Goal: Transaction & Acquisition: Subscribe to service/newsletter

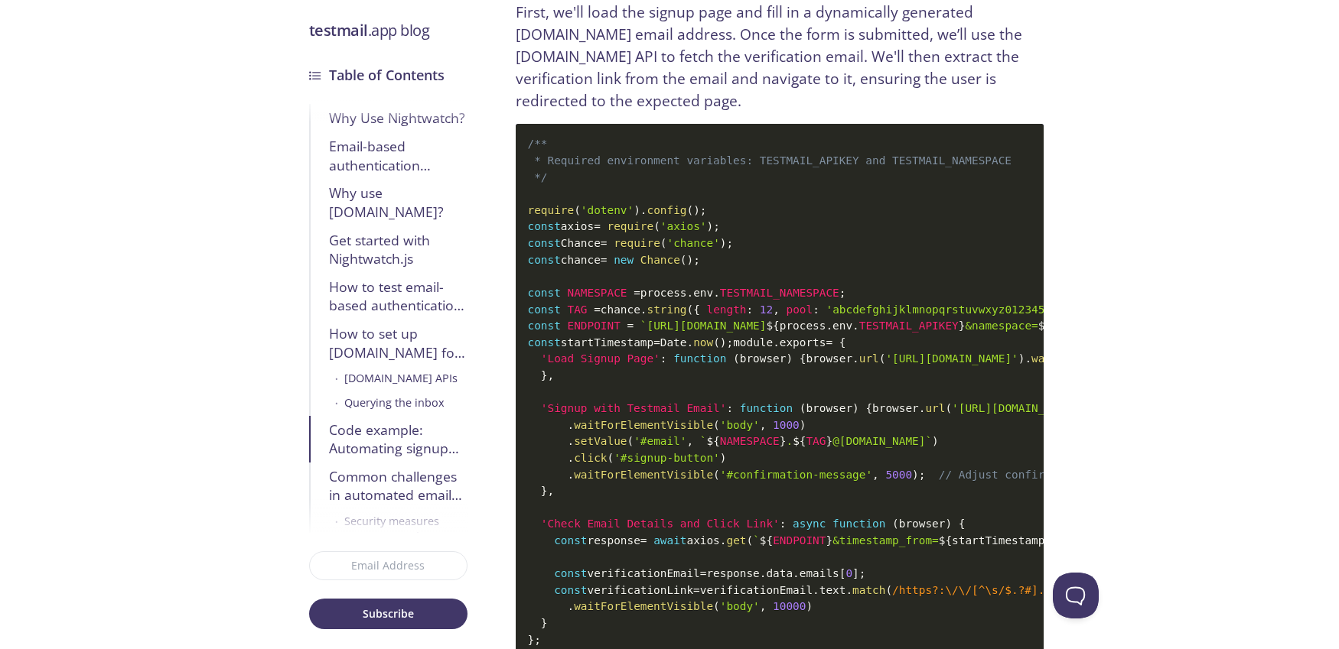
scroll to position [7048, 0]
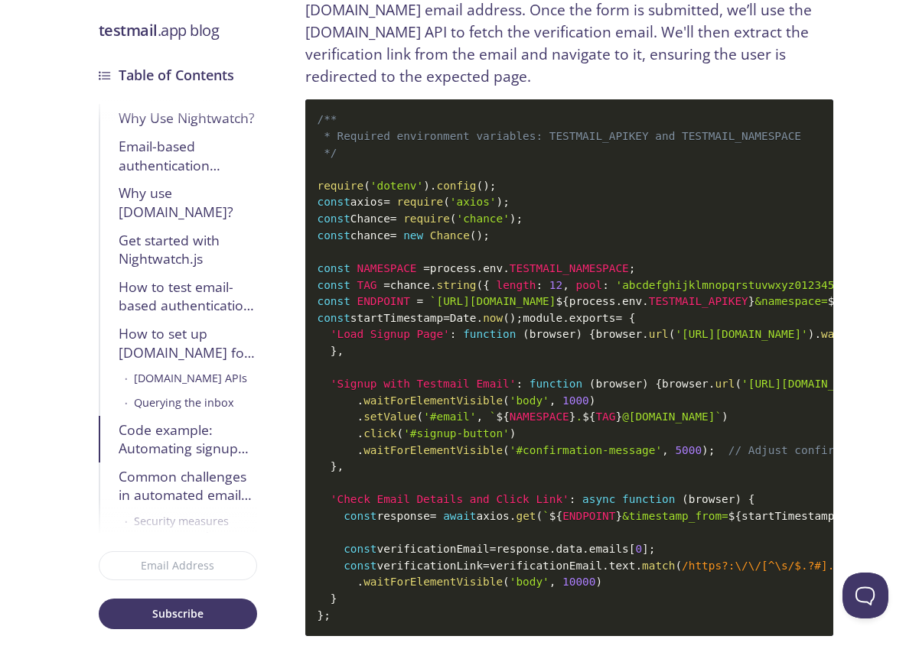
click at [615, 510] on span "ENDPOINT" at bounding box center [588, 516] width 53 height 12
drag, startPoint x: 617, startPoint y: 469, endPoint x: 730, endPoint y: 462, distance: 112.6
click at [668, 510] on span "` ${ ENDPOINT } &timestamp_from= ${ startTimestamp } &livequery=true `" at bounding box center [744, 516] width 405 height 12
drag, startPoint x: 730, startPoint y: 462, endPoint x: 791, endPoint y: 465, distance: 61.3
click at [791, 510] on span "` ${ ENDPOINT } &timestamp_from= ${ startTimestamp } &livequery=true `" at bounding box center [744, 516] width 405 height 12
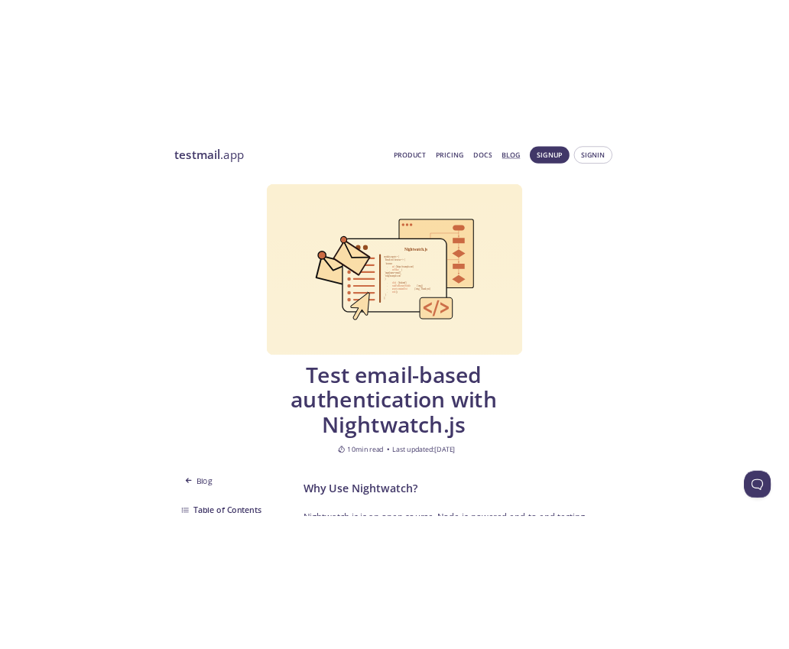
scroll to position [0, 0]
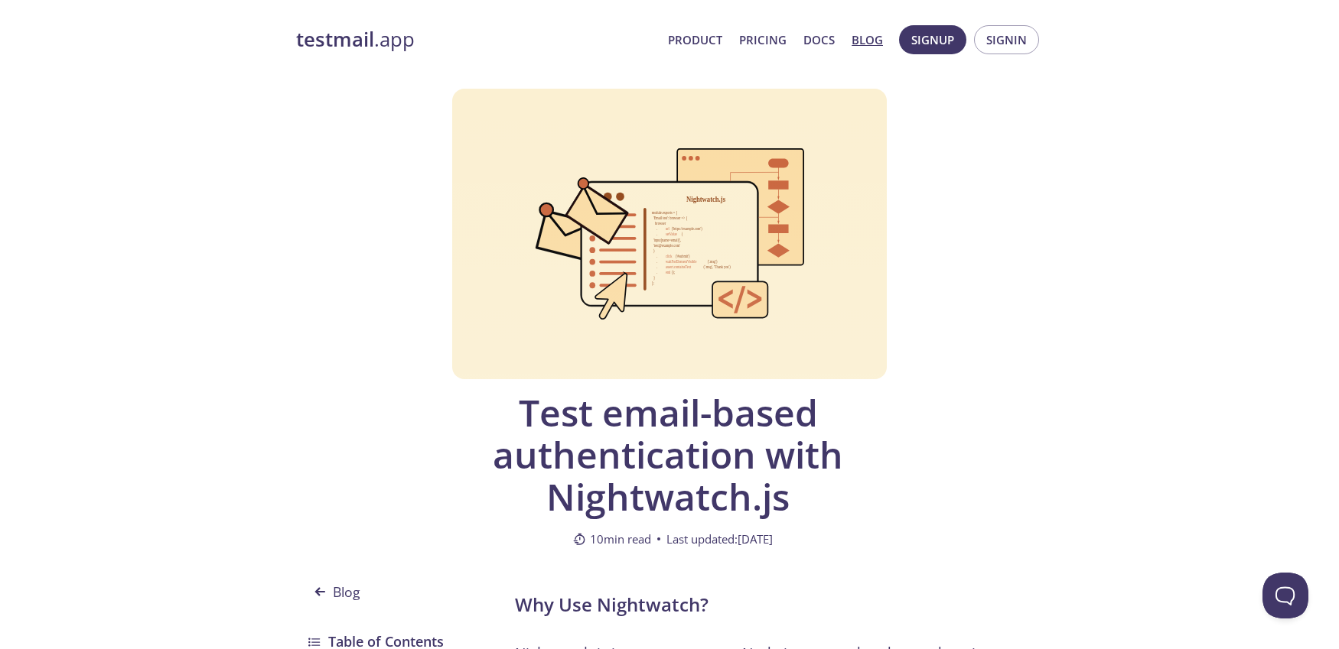
drag, startPoint x: 2, startPoint y: 151, endPoint x: 543, endPoint y: 133, distance: 541.0
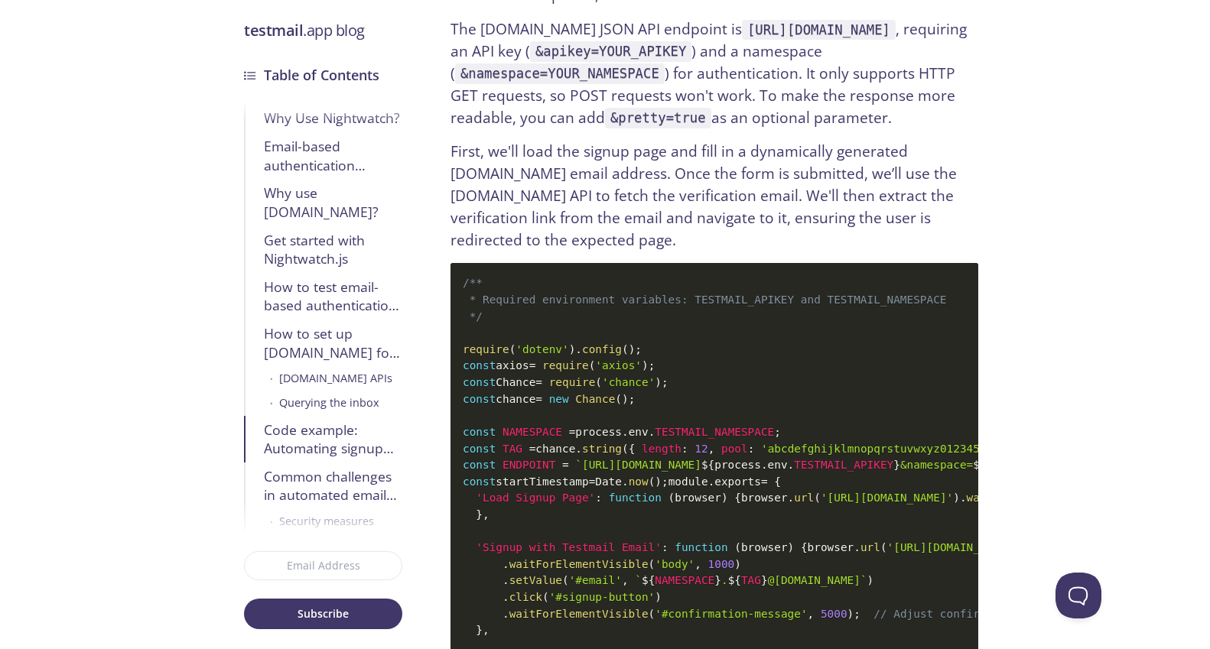
scroll to position [6885, 0]
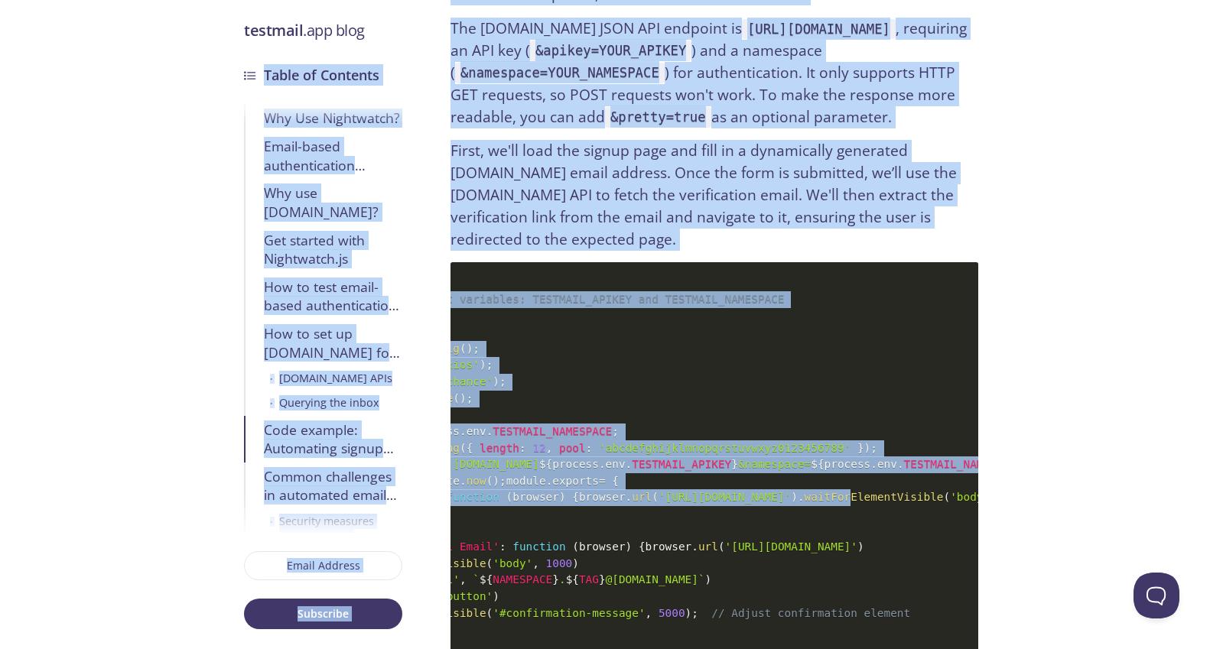
scroll to position [0, 0]
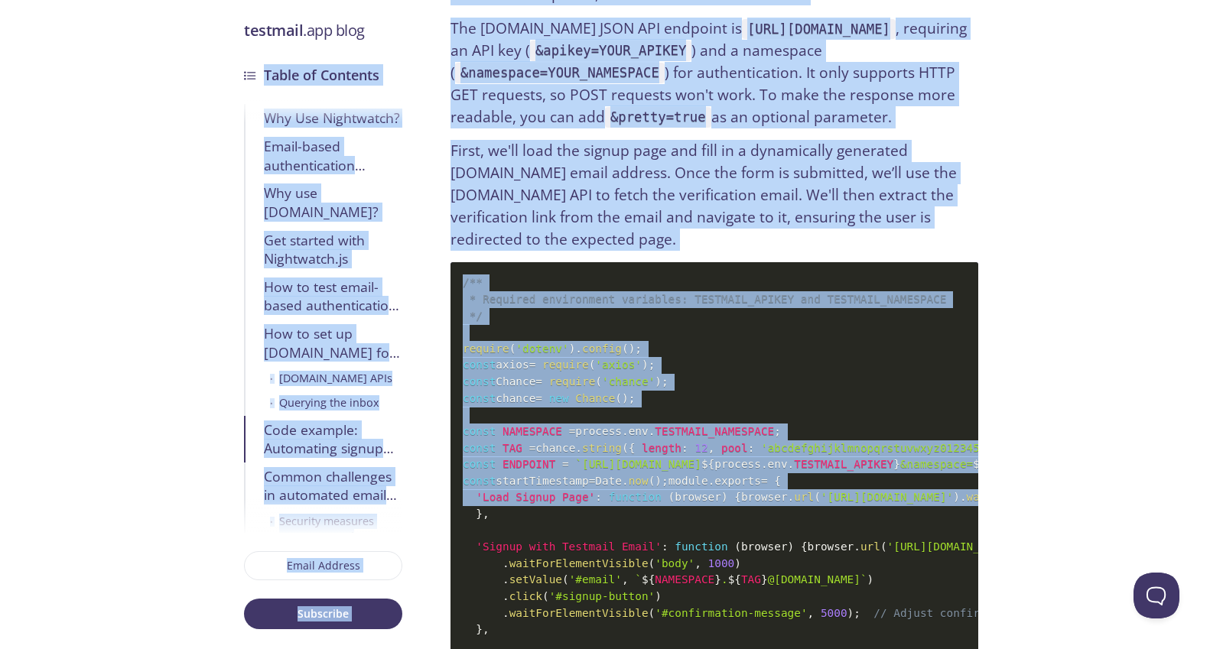
drag, startPoint x: 822, startPoint y: 415, endPoint x: 437, endPoint y: 435, distance: 386.0
click at [530, 421] on code "/** * Required environment variables: TESTMAIL_APIKEY and TESTMAIL_NAMESPACE */…" at bounding box center [715, 530] width 528 height 537
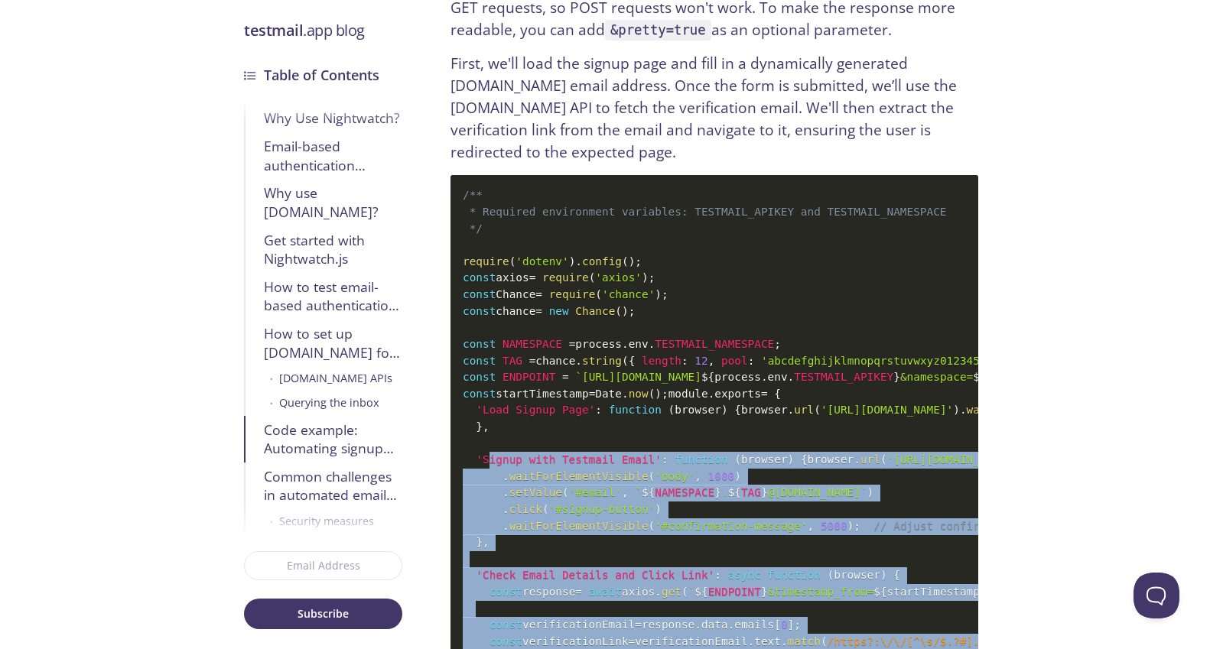
scroll to position [6971, 0]
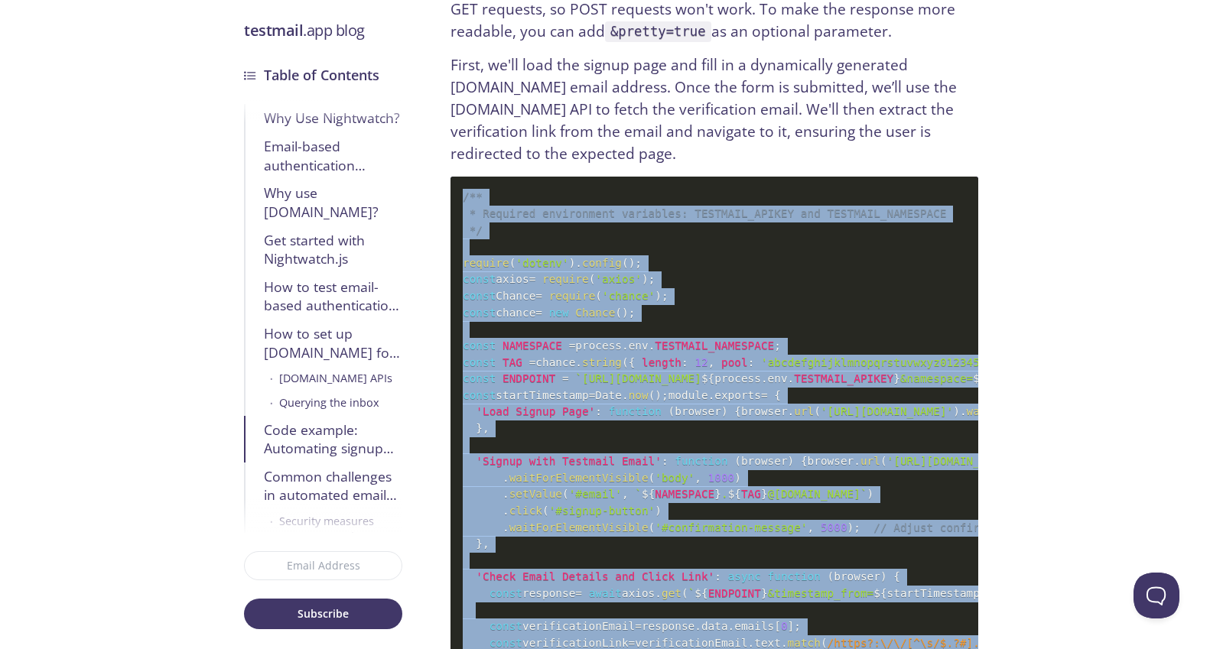
drag, startPoint x: 529, startPoint y: 584, endPoint x: 463, endPoint y: 60, distance: 527.3
click at [463, 177] on code "/** * Required environment variables: TESTMAIL_APIKEY and TESTMAIL_NAMESPACE */…" at bounding box center [715, 445] width 528 height 537
copy code "/** * Required environment variables: TESTMAIL_APIKEY and TESTMAIL_NAMESPACE */…"
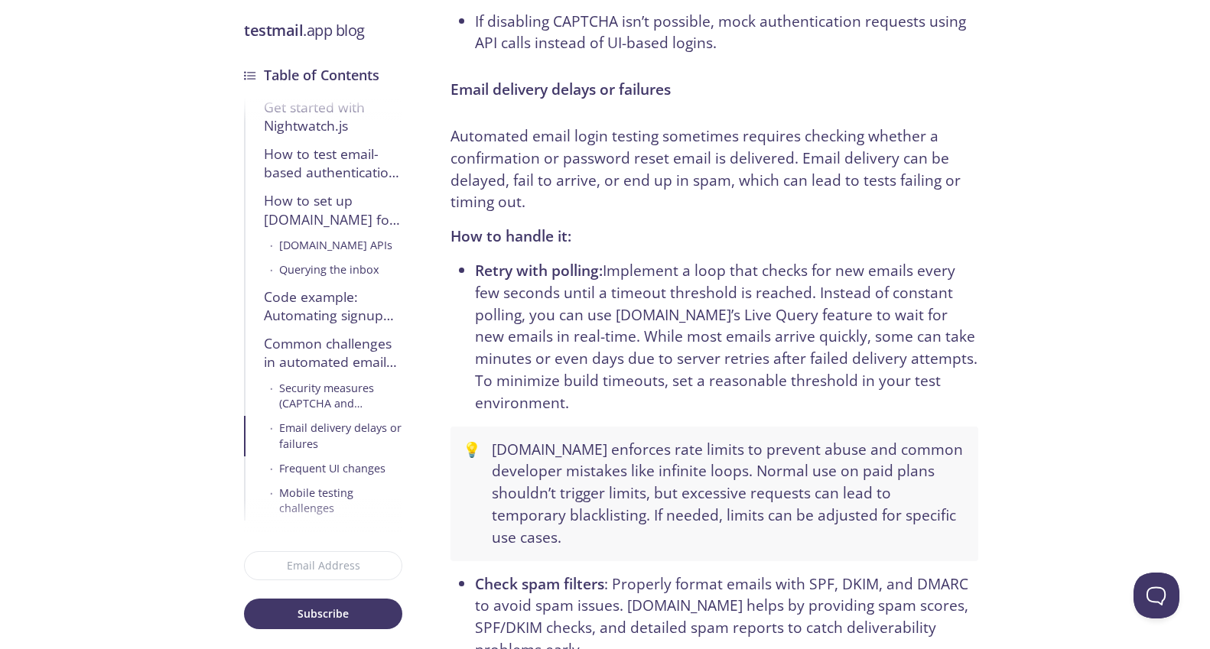
scroll to position [8397, 0]
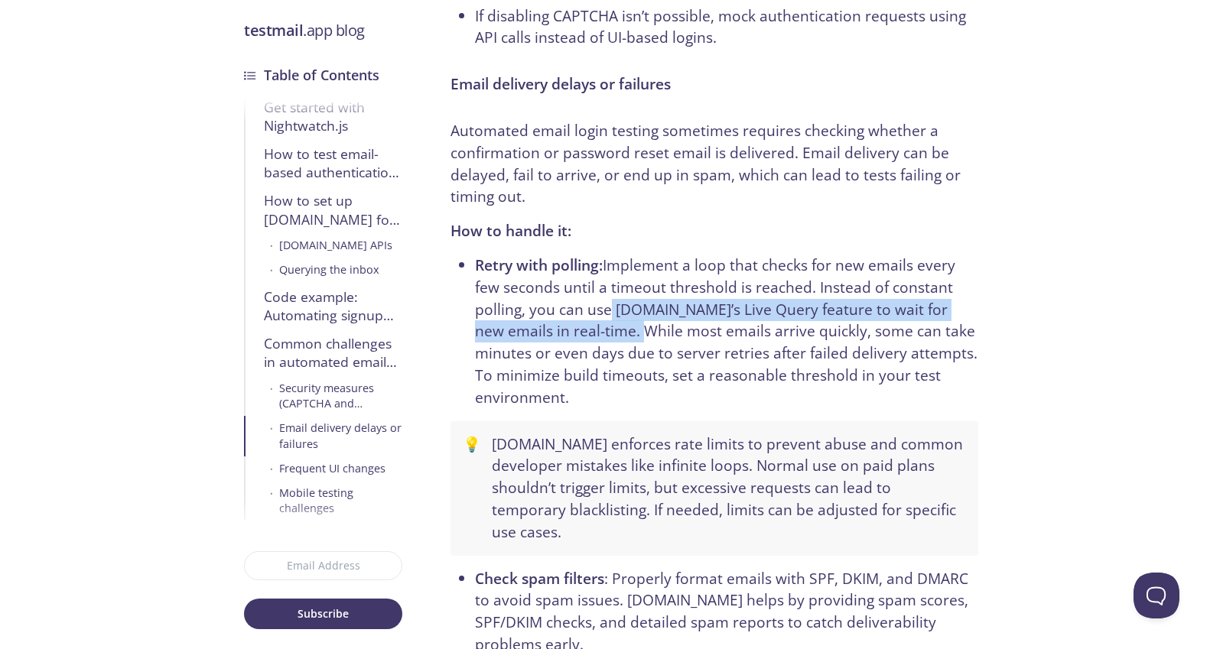
drag, startPoint x: 601, startPoint y: 294, endPoint x: 609, endPoint y: 333, distance: 39.8
click at [609, 333] on li "Retry with polling: Implement a loop that checks for new emails every few secon…" at bounding box center [726, 332] width 503 height 155
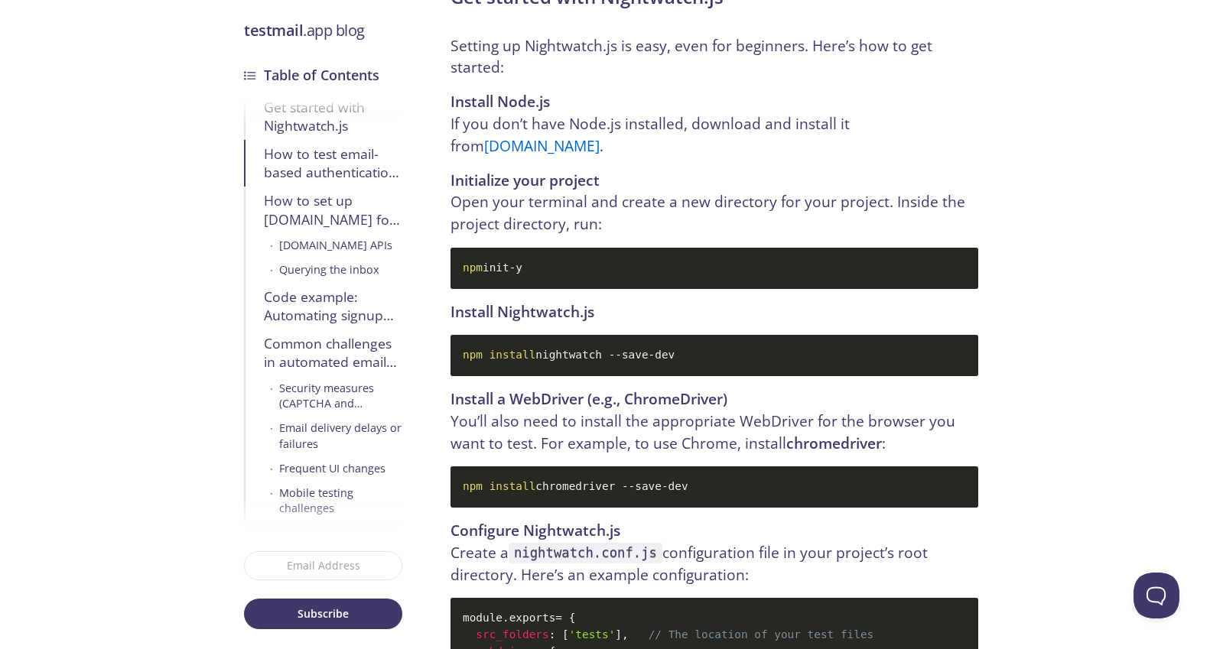
scroll to position [2736, 0]
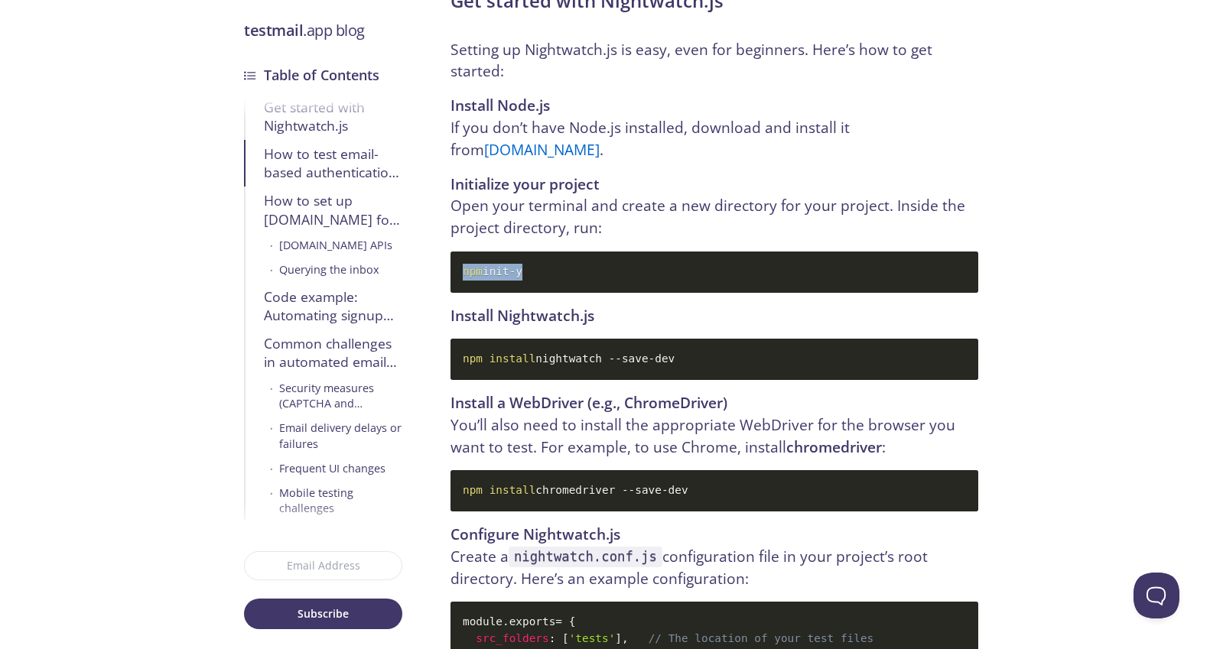
drag, startPoint x: 551, startPoint y: 188, endPoint x: 465, endPoint y: 185, distance: 85.7
click at [465, 252] on code "npm init -y" at bounding box center [715, 272] width 528 height 41
click at [465, 265] on span "npm" at bounding box center [473, 271] width 20 height 12
drag, startPoint x: 463, startPoint y: 188, endPoint x: 571, endPoint y: 185, distance: 108.7
click at [571, 252] on code "npm init -y" at bounding box center [715, 272] width 528 height 41
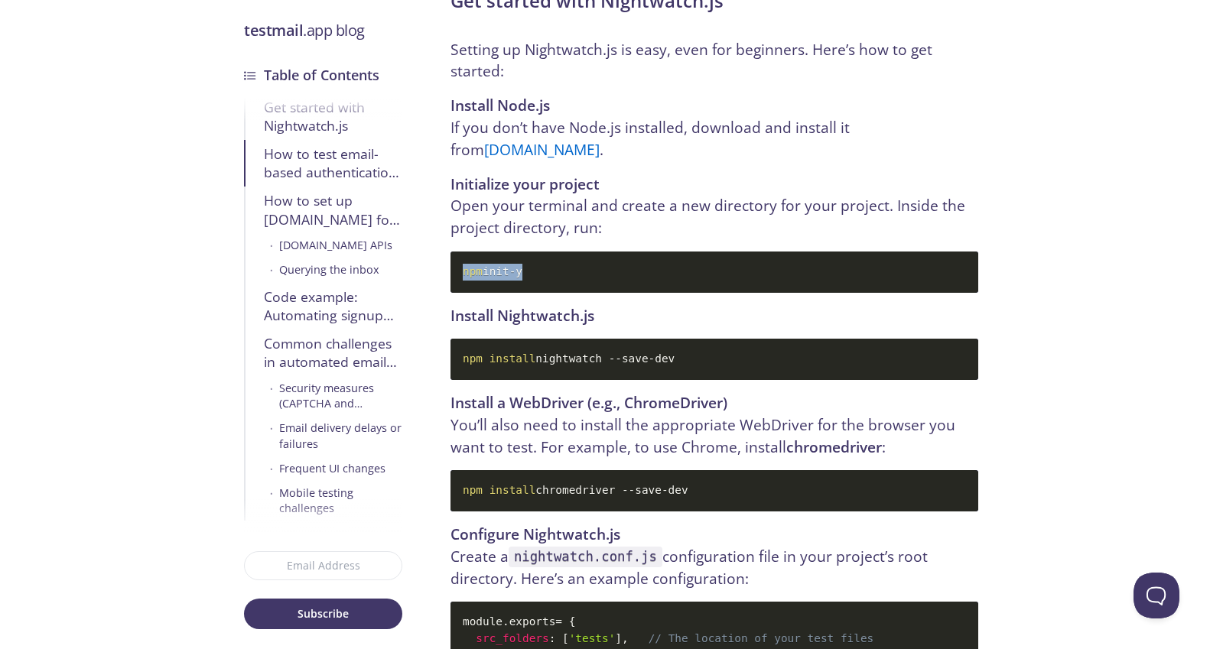
copy code "npm init -y"
click at [679, 339] on code "npm install nightwatch --save-dev" at bounding box center [715, 359] width 528 height 41
drag, startPoint x: 684, startPoint y: 269, endPoint x: 461, endPoint y: 273, distance: 222.6
click at [461, 339] on code "npm install nightwatch --save-dev" at bounding box center [715, 359] width 528 height 41
copy code "npm install nightwatch --save-dev"
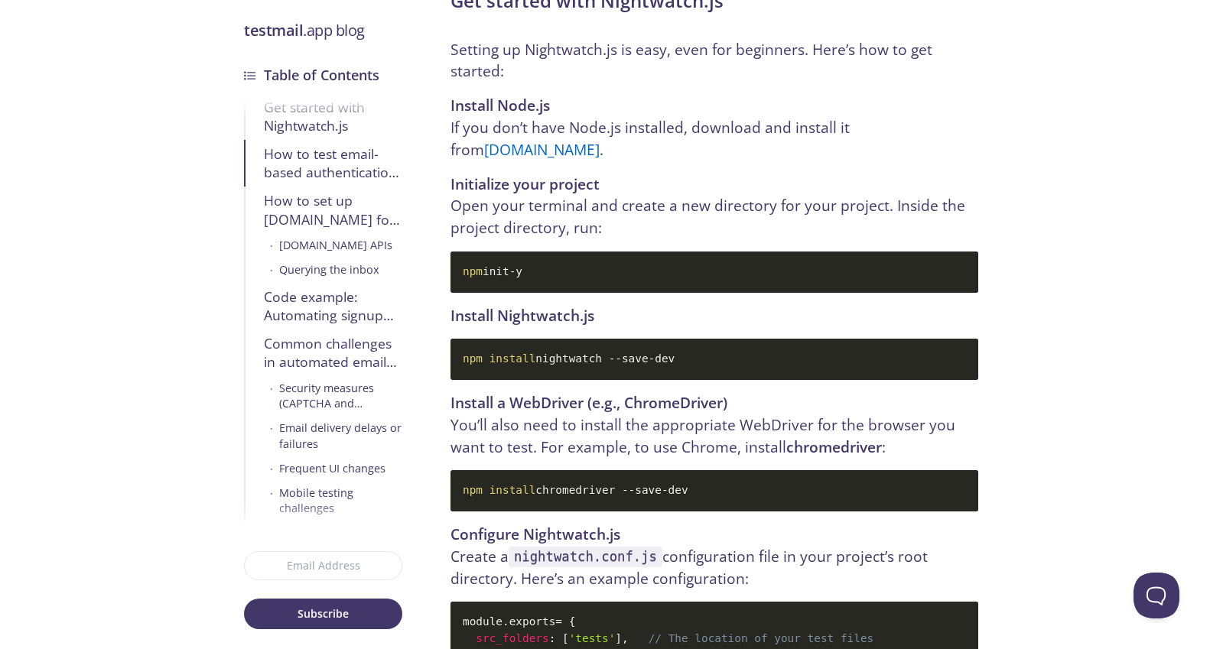
drag, startPoint x: 739, startPoint y: 408, endPoint x: 464, endPoint y: 407, distance: 275.4
click at [464, 470] on code "npm install chromedriver --save-dev" at bounding box center [715, 490] width 528 height 41
copy code "npm install chromedriver --save-dev"
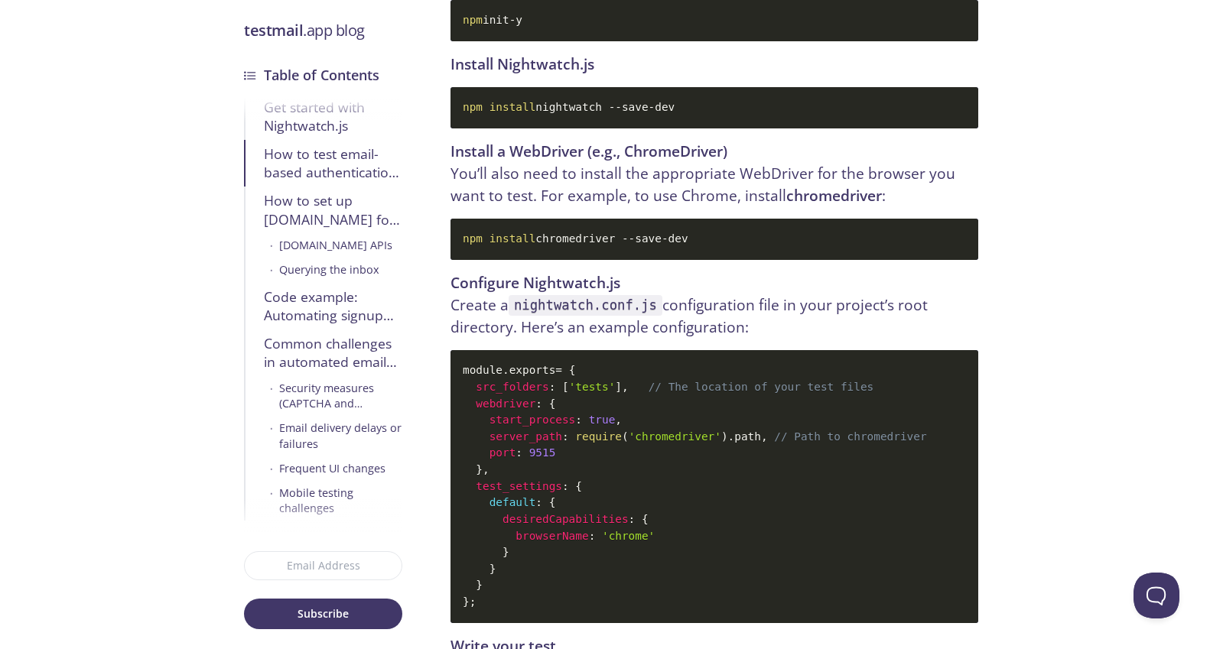
scroll to position [3011, 0]
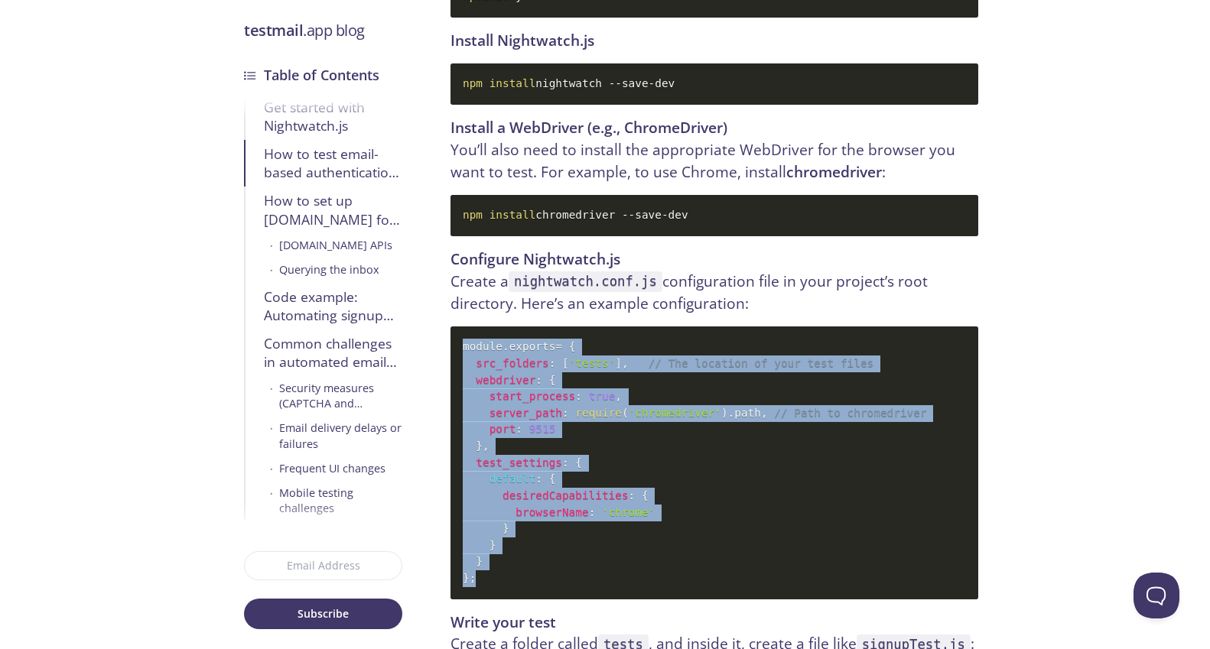
drag, startPoint x: 496, startPoint y: 492, endPoint x: 454, endPoint y: 255, distance: 240.9
click at [454, 327] on code "module . exports = { src_folders : [ 'tests' ] , // The location of your test f…" at bounding box center [715, 463] width 528 height 272
copy code "module . exports = { src_folders : [ 'tests' ] , // The location of your test f…"
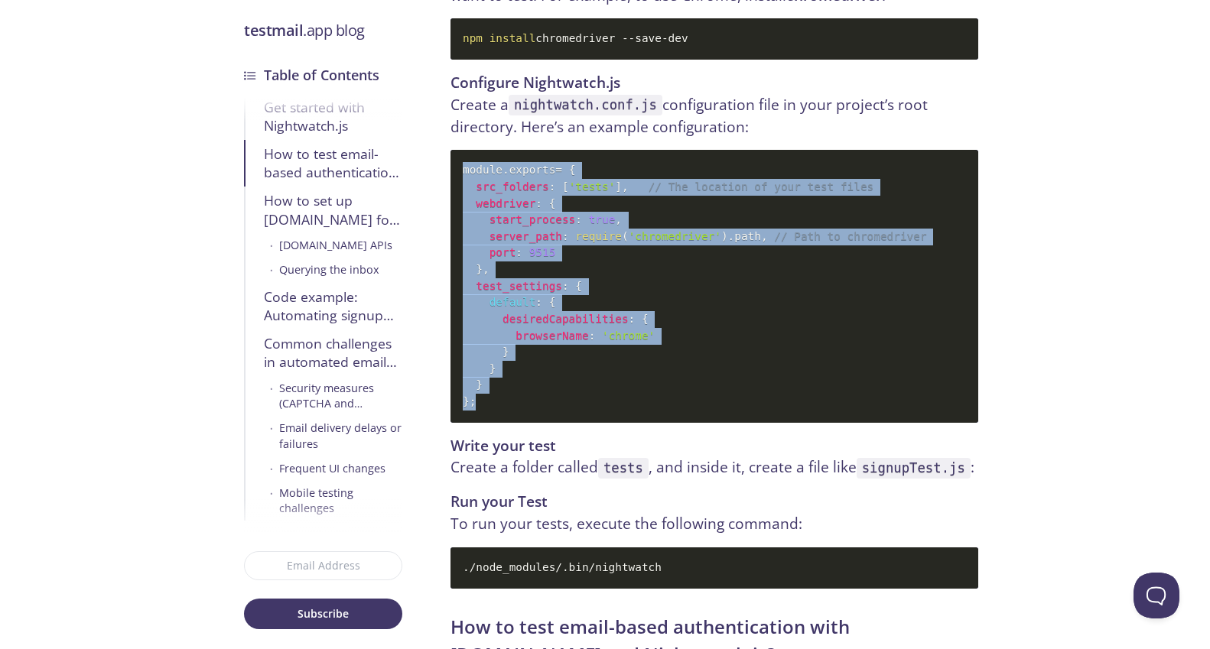
scroll to position [3202, 0]
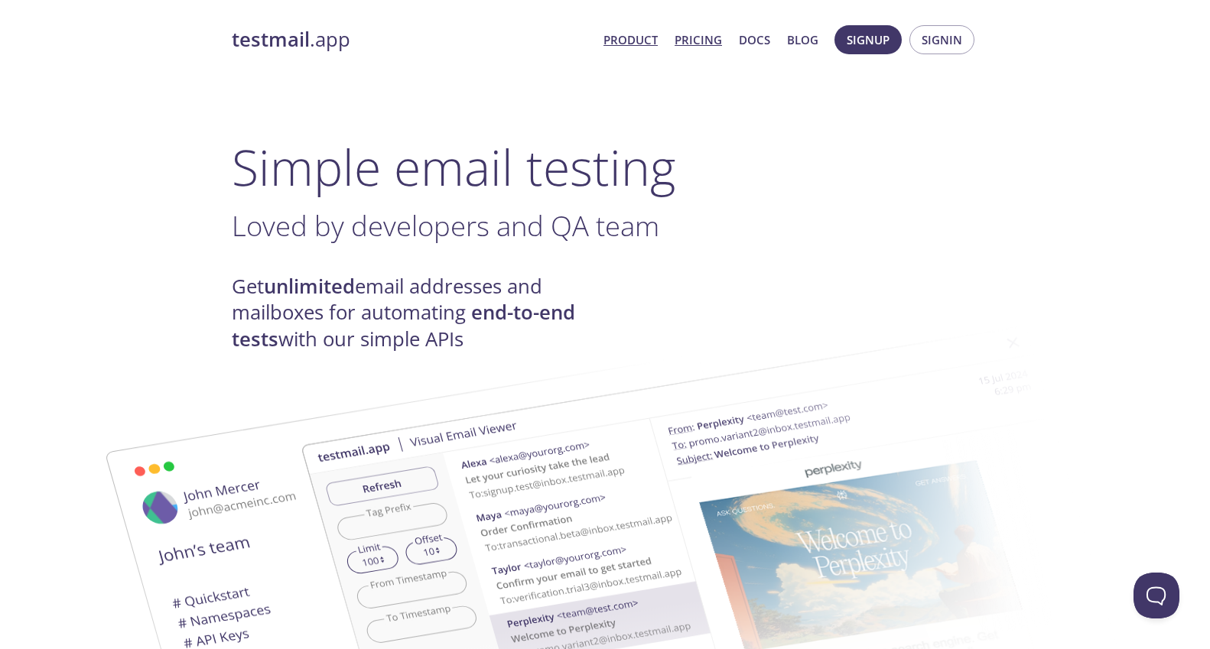
click at [714, 36] on link "Pricing" at bounding box center [698, 40] width 47 height 20
click at [896, 44] on button "Signup" at bounding box center [867, 39] width 67 height 29
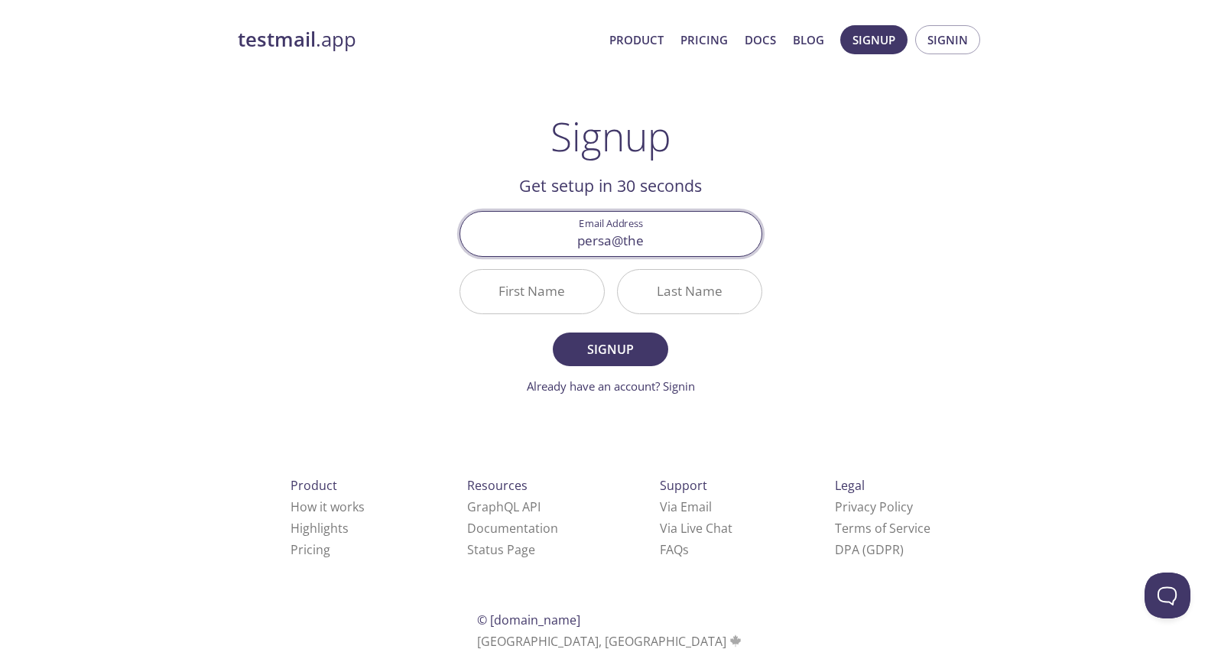
type input "[EMAIL_ADDRESS][DOMAIN_NAME]"
click at [576, 287] on div at bounding box center [532, 291] width 145 height 45
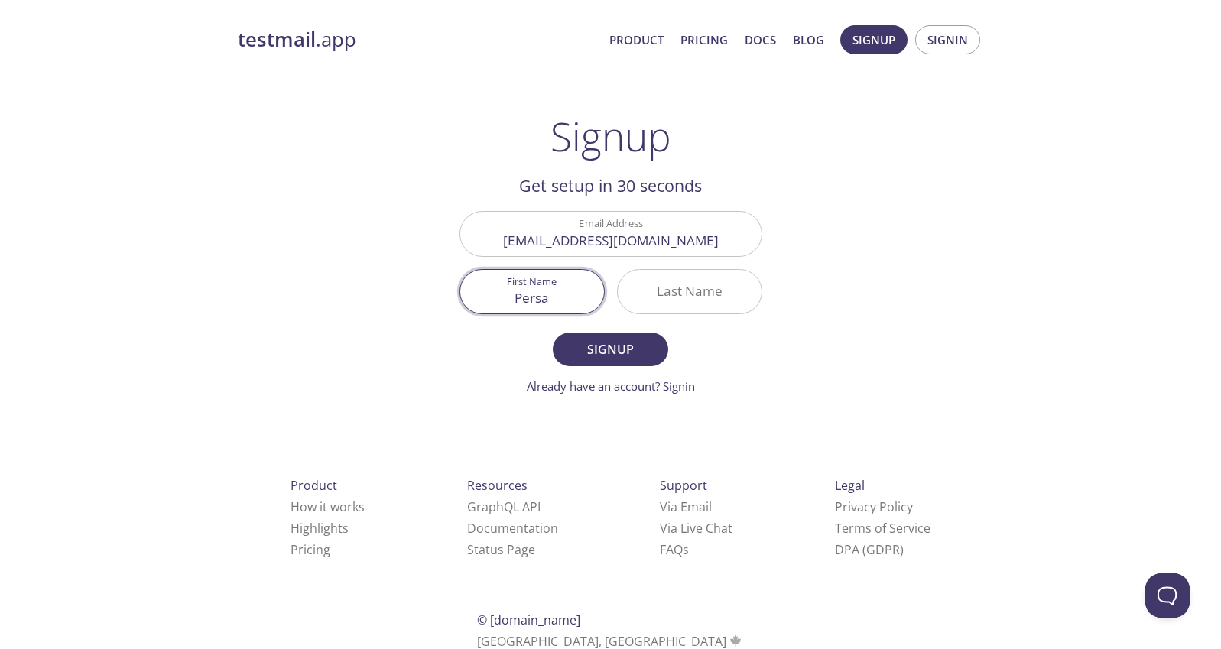
type input "Persa"
type input "[PERSON_NAME]"
click at [473, 353] on form "Email Address [EMAIL_ADDRESS][DOMAIN_NAME] First Name [PERSON_NAME] Last Name […" at bounding box center [611, 303] width 303 height 184
click at [577, 357] on span "Signup" at bounding box center [610, 349] width 81 height 21
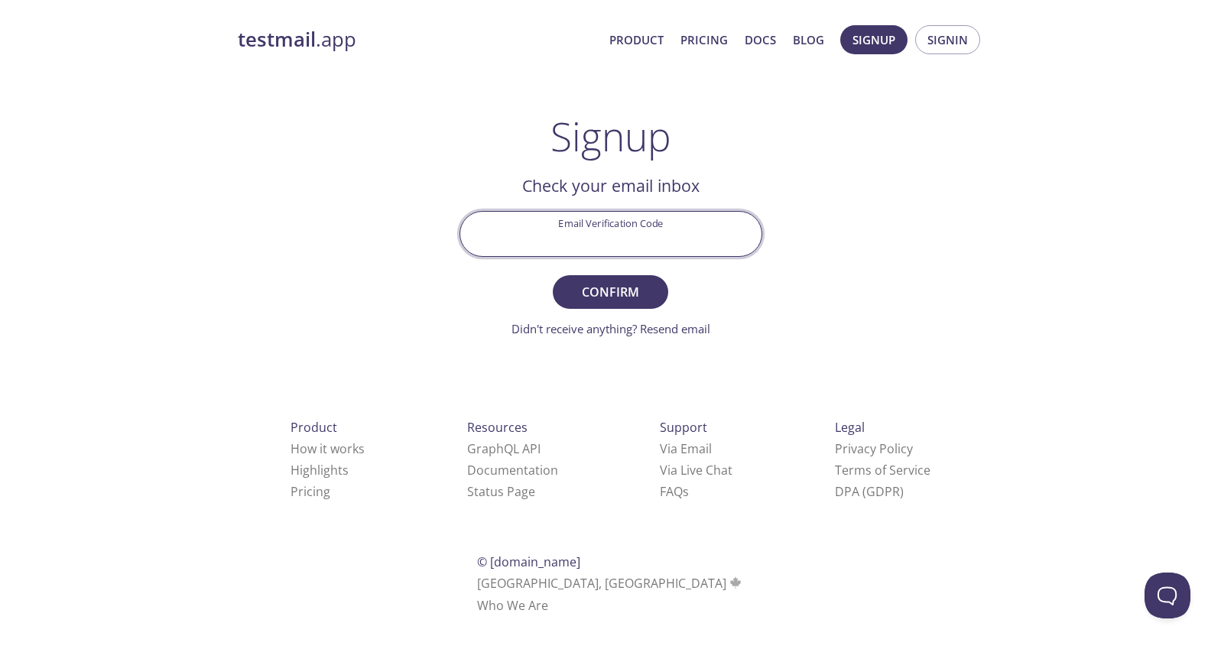
click at [607, 217] on input "Email Verification Code" at bounding box center [610, 234] width 301 height 44
paste input "YX68A8J"
type input "YX68A8J"
click at [596, 294] on span "Confirm" at bounding box center [610, 291] width 81 height 21
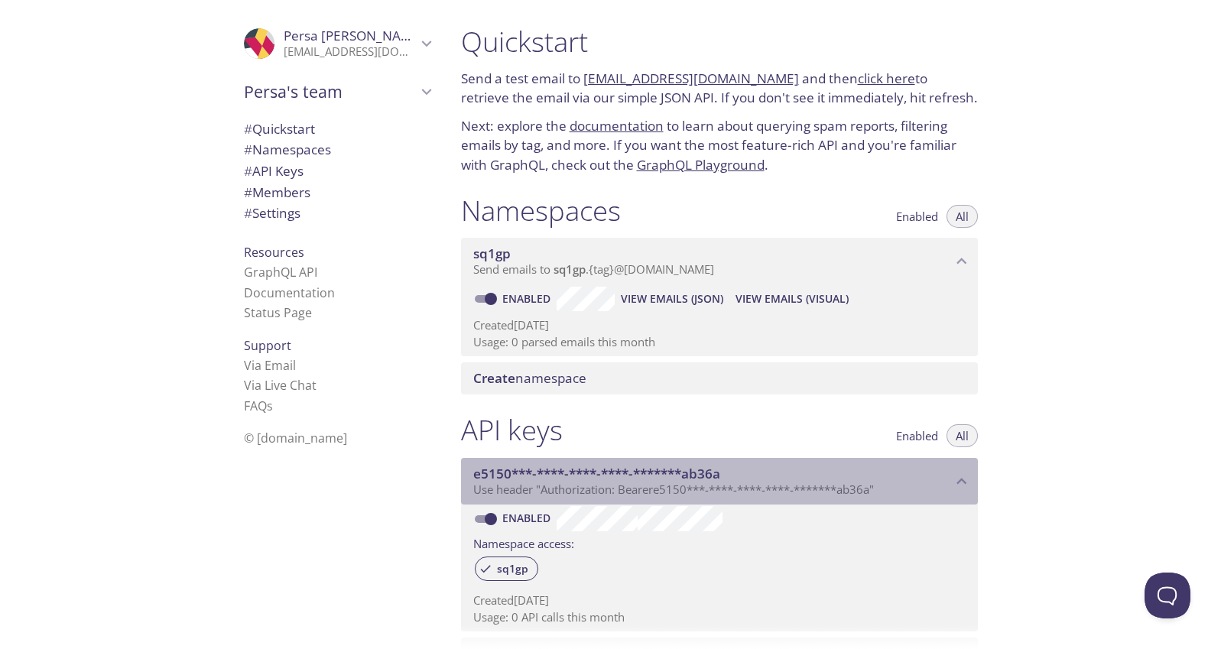
click at [658, 496] on span "Use header "Authorization: Bearer e5150***-****-****-****-*******ab36a "" at bounding box center [673, 489] width 401 height 15
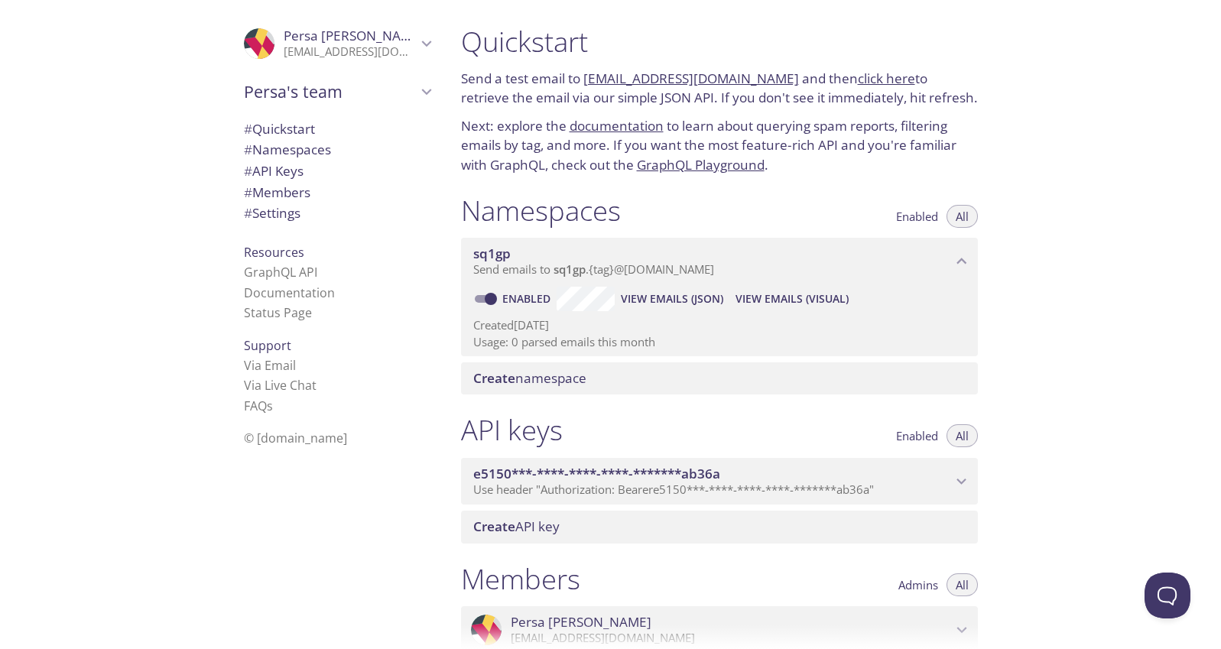
click at [658, 496] on span "Use header "Authorization: Bearer e5150***-****-****-****-*******ab36a "" at bounding box center [673, 489] width 401 height 15
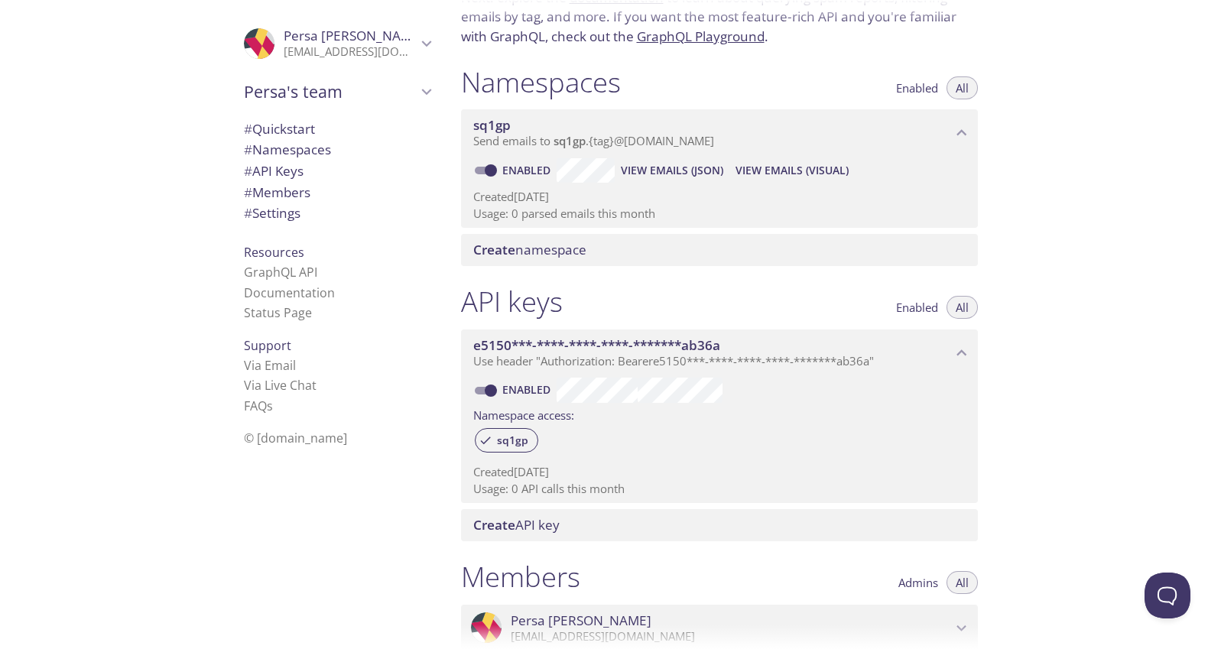
scroll to position [130, 0]
click at [562, 141] on span "sq1gp" at bounding box center [570, 139] width 32 height 15
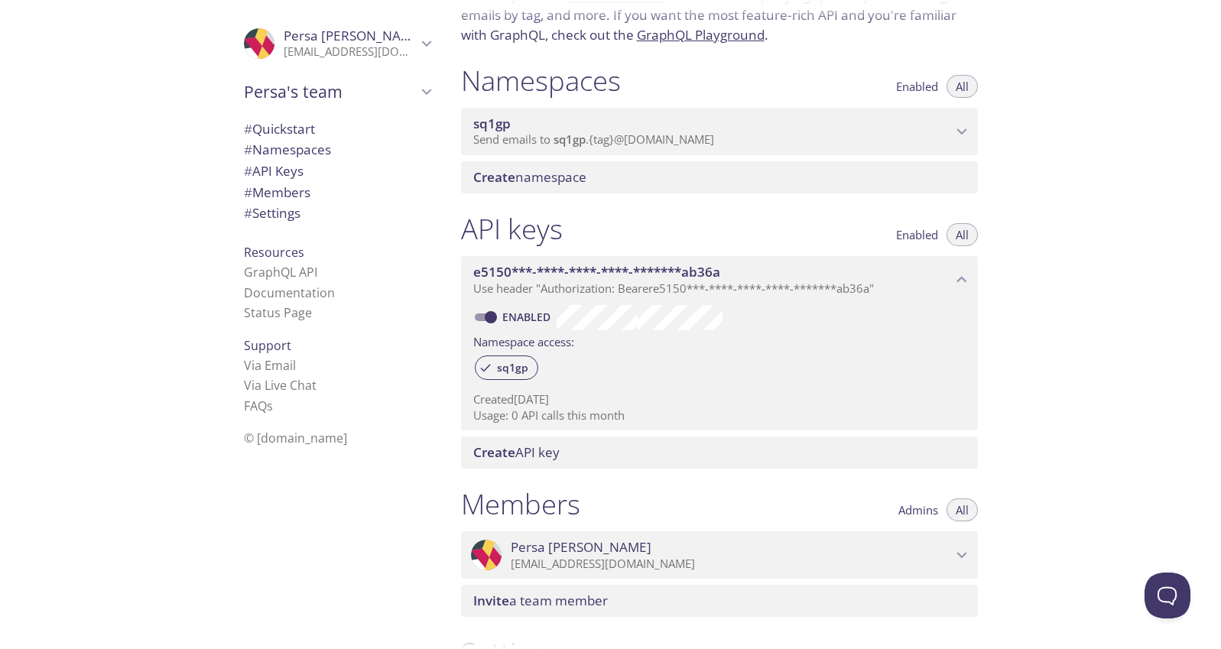
click at [562, 141] on span "sq1gp" at bounding box center [570, 139] width 32 height 15
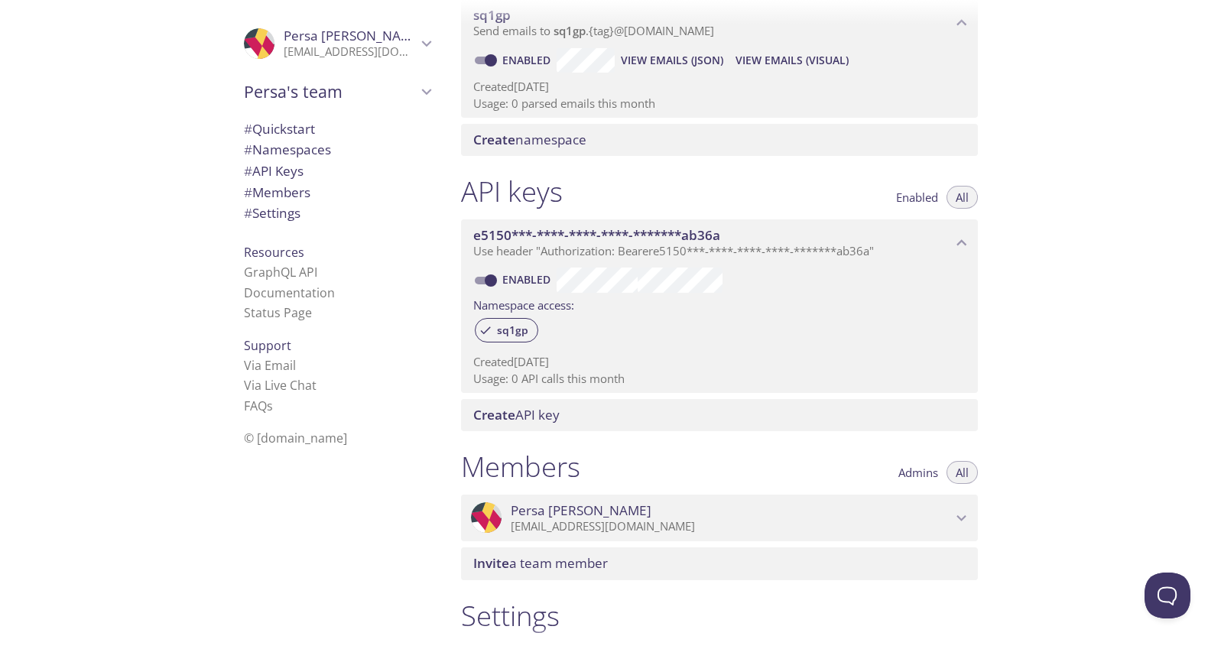
scroll to position [256, 0]
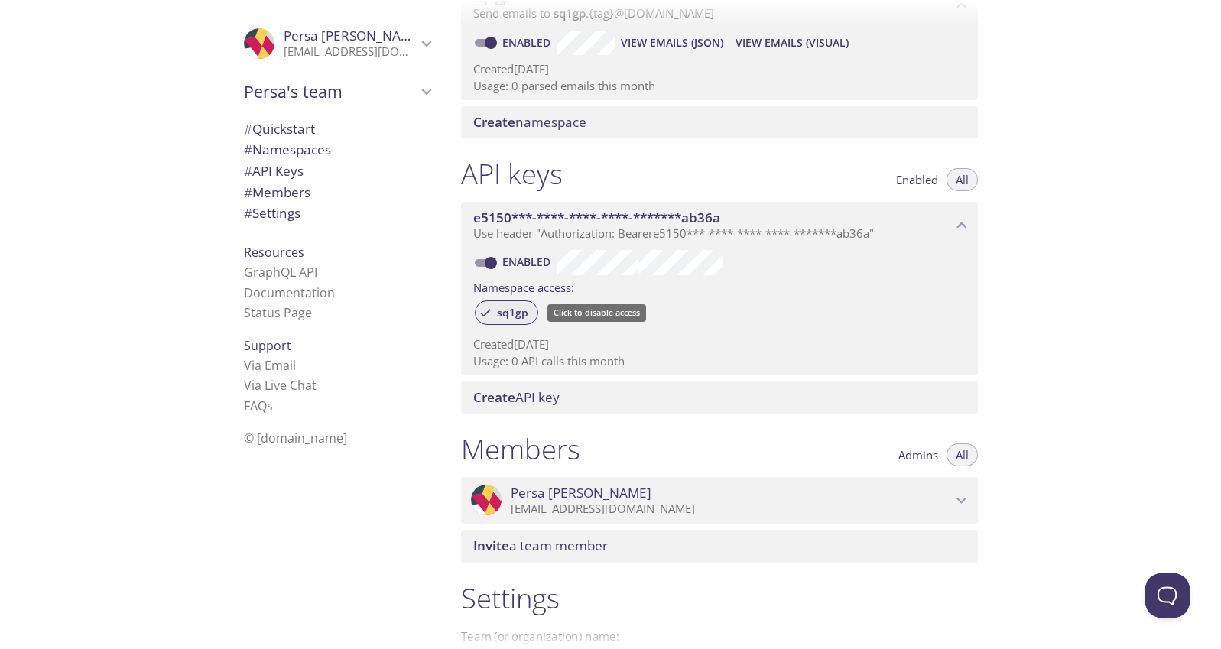
click at [512, 314] on span "sq1gp" at bounding box center [513, 313] width 50 height 14
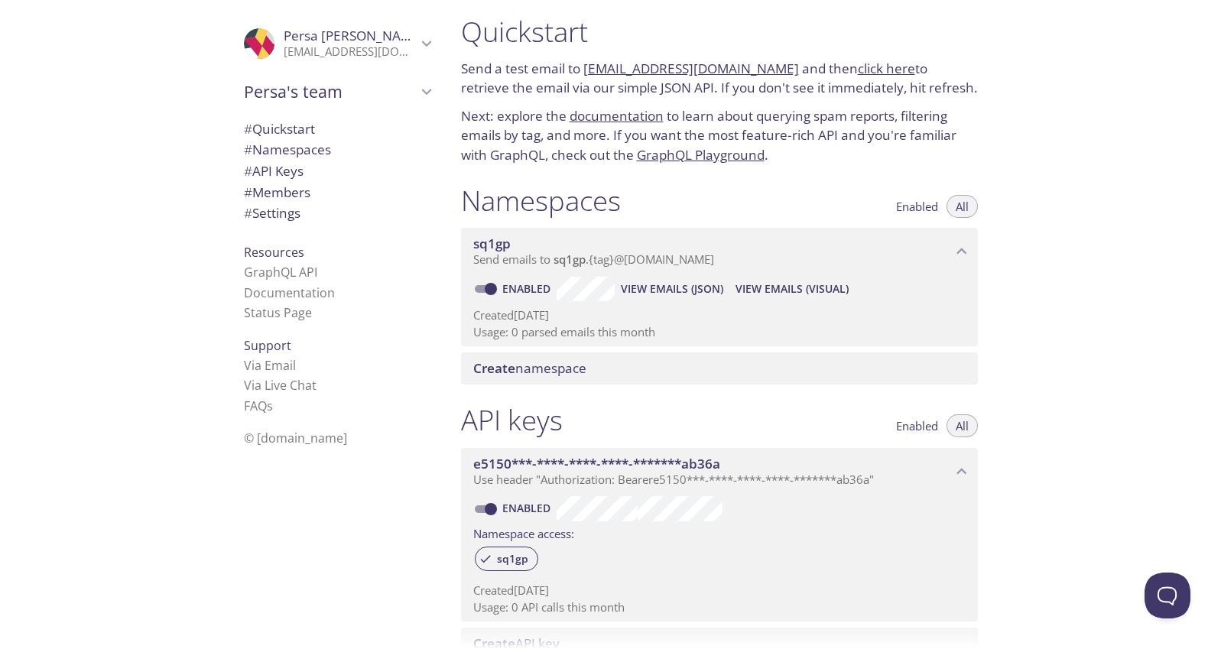
scroll to position [8, 0]
click at [493, 244] on span "sq1gp" at bounding box center [491, 246] width 37 height 18
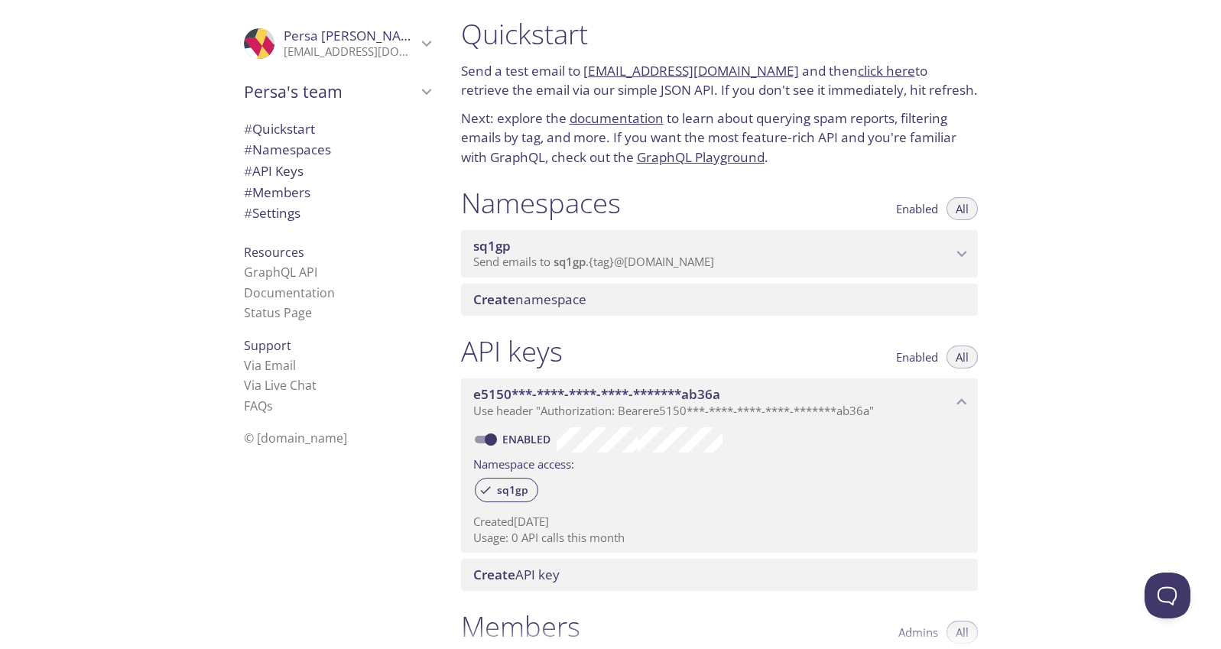
click at [493, 244] on span "sq1gp" at bounding box center [491, 246] width 37 height 18
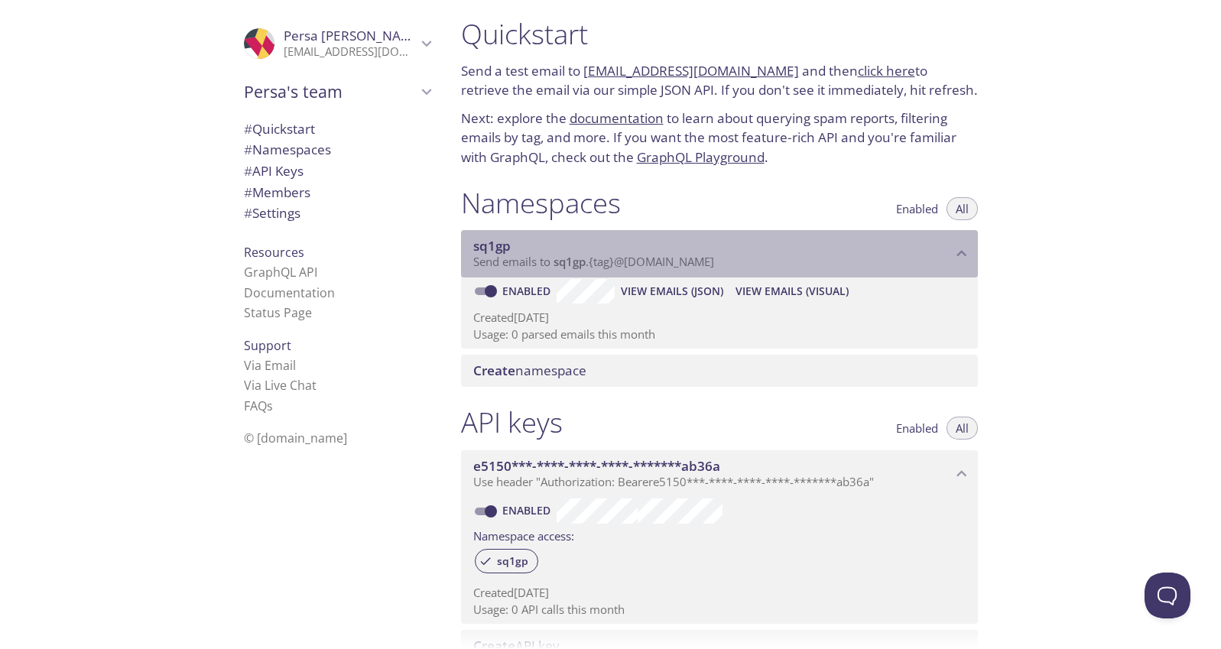
drag, startPoint x: 519, startPoint y: 246, endPoint x: 473, endPoint y: 245, distance: 45.9
click at [473, 245] on span "sq1gp" at bounding box center [712, 246] width 479 height 17
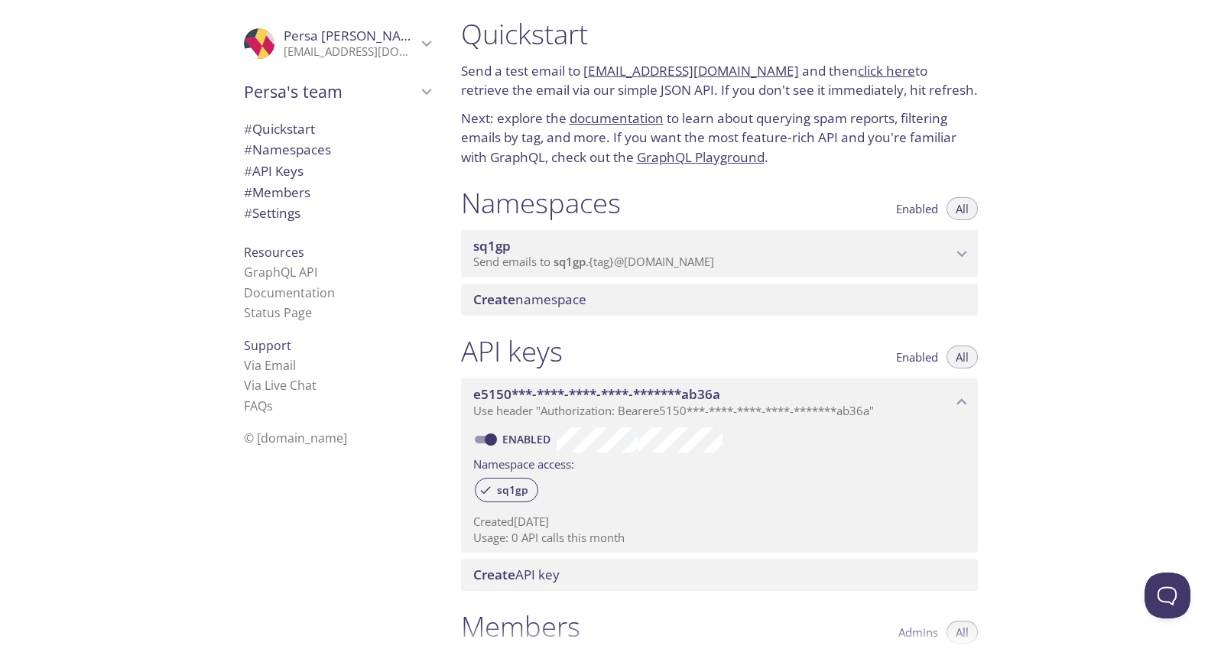
click at [512, 264] on span "Send emails to sq1gp . {tag} @[DOMAIN_NAME]" at bounding box center [593, 261] width 241 height 15
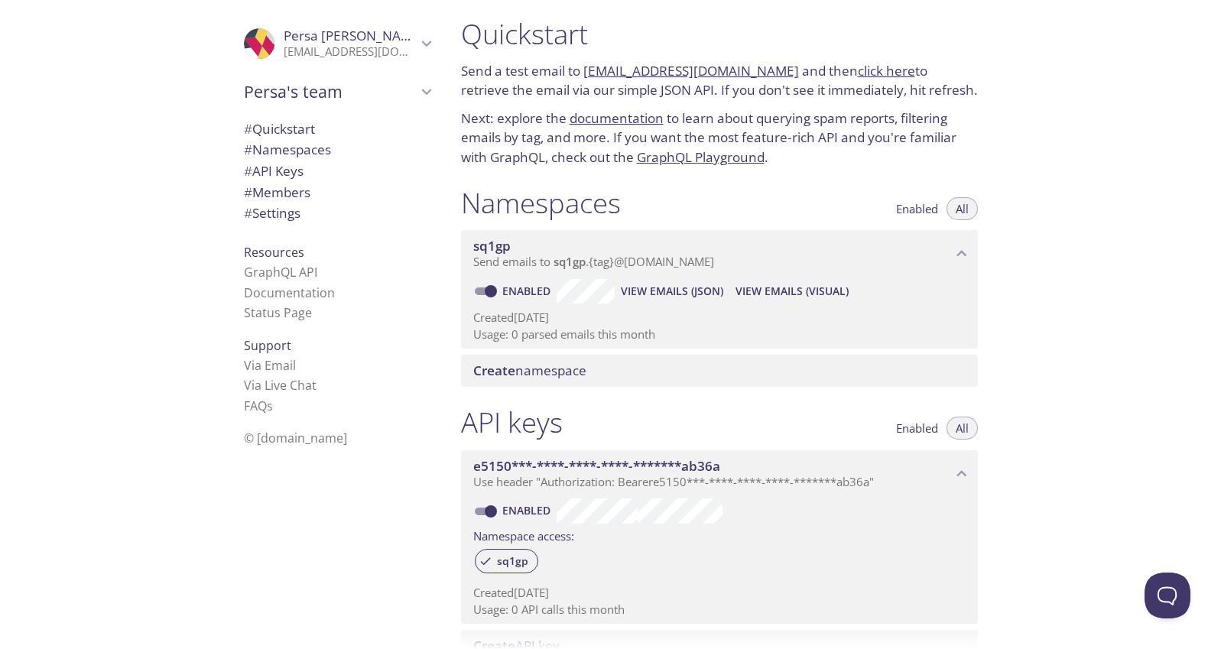
copy link "[EMAIL_ADDRESS][DOMAIN_NAME]"
click at [568, 483] on span "Use header "Authorization: Bearer e5150***-****-****-****-*******ab36a "" at bounding box center [673, 481] width 401 height 15
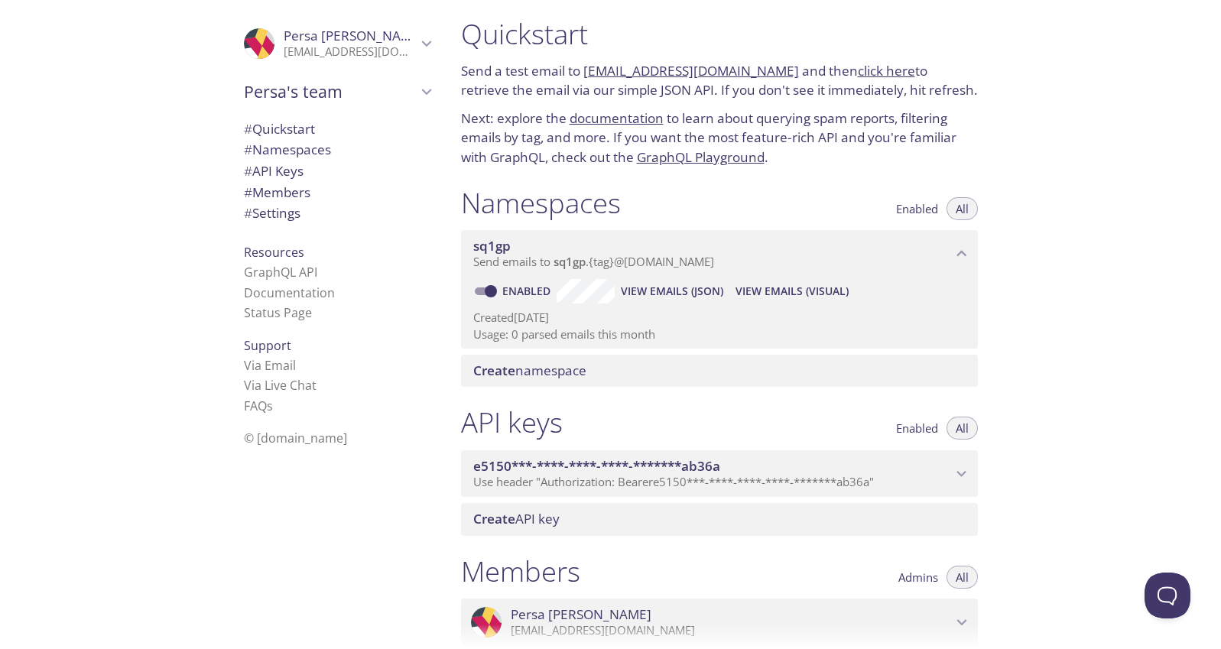
click at [574, 480] on span "Use header "Authorization: Bearer e5150***-****-****-****-*******ab36a "" at bounding box center [673, 481] width 401 height 15
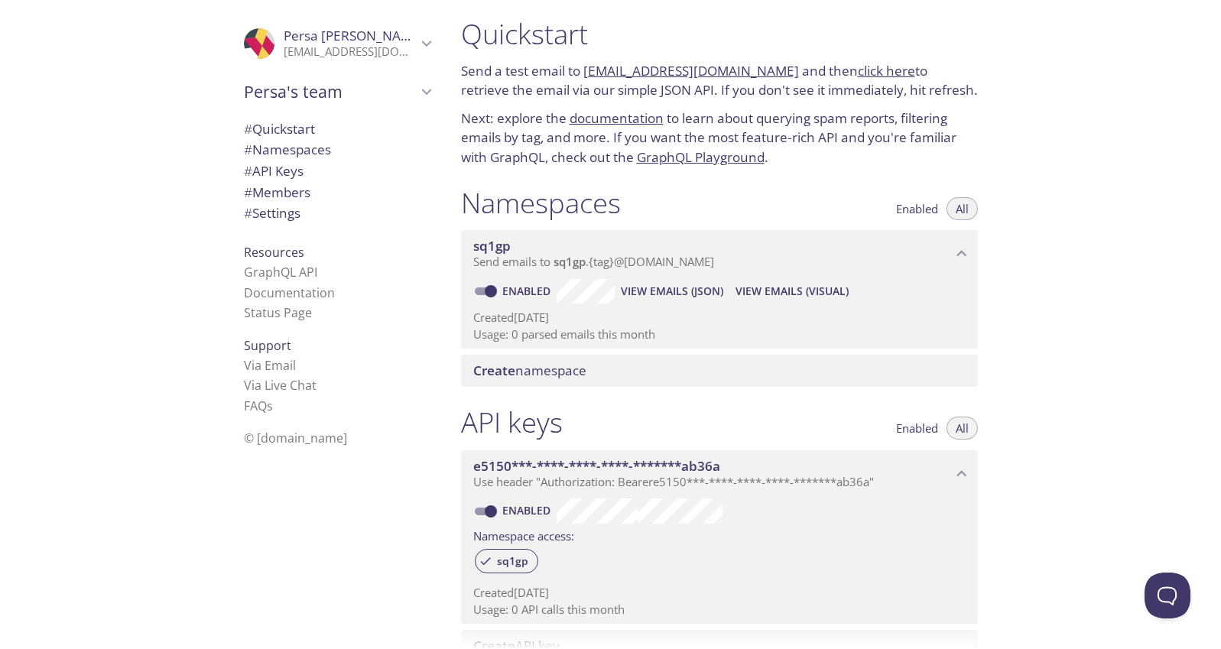
copy link "[EMAIL_ADDRESS][DOMAIN_NAME]"
